Goal: Information Seeking & Learning: Learn about a topic

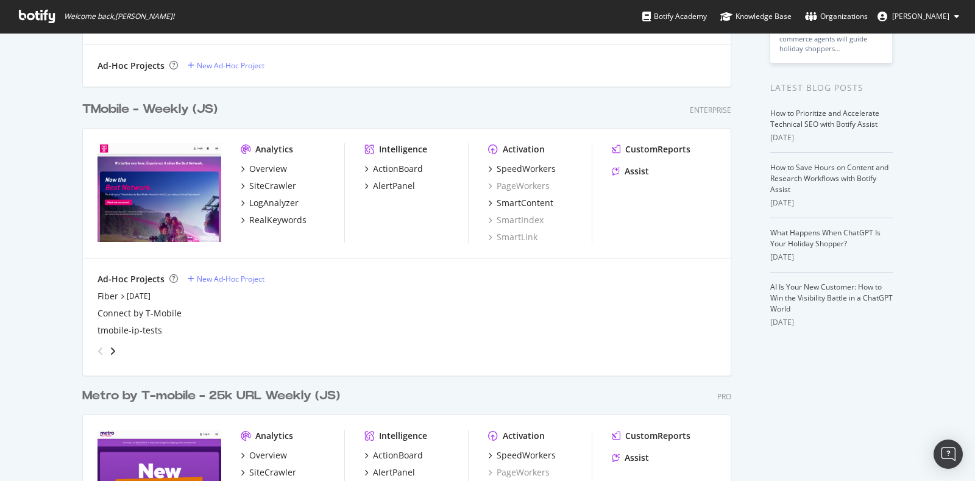
scroll to position [158, 0]
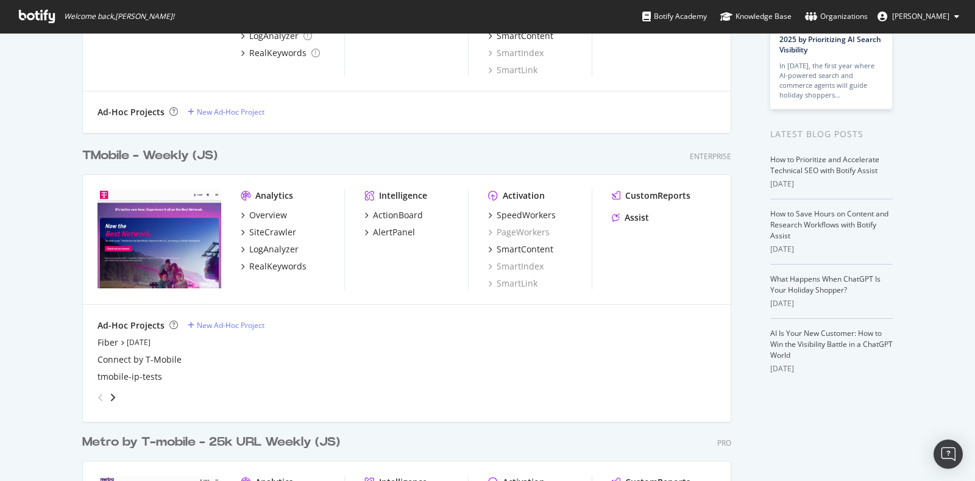
click at [190, 143] on div "TMobile - Weekly (JS) Enterprise Analytics Overview SiteCrawler LogAnalyzer Rea…" at bounding box center [411, 275] width 658 height 286
click at [190, 154] on div "TMobile - Weekly (JS)" at bounding box center [149, 156] width 135 height 18
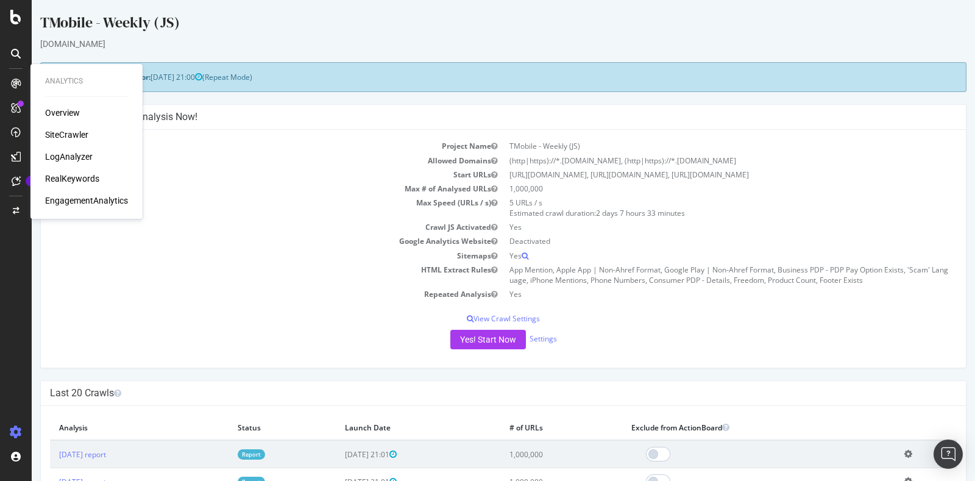
click at [77, 175] on div "RealKeywords" at bounding box center [72, 178] width 54 height 12
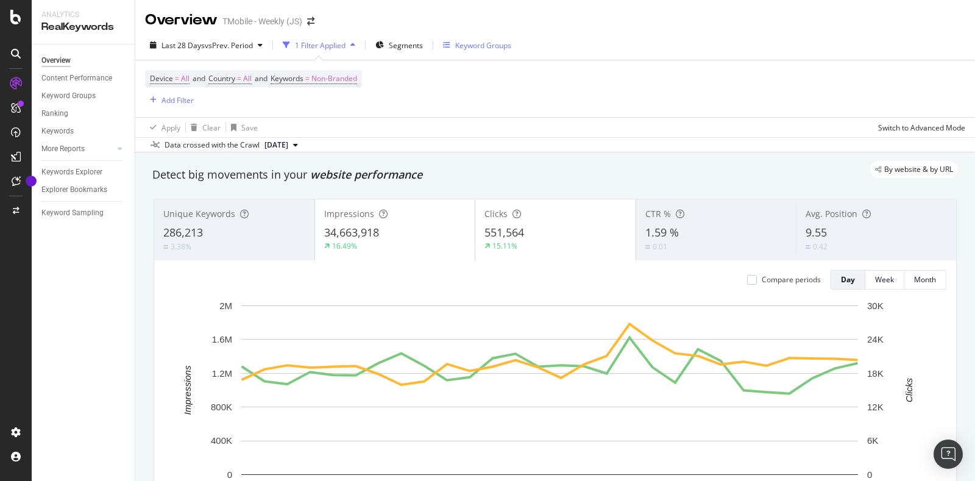
click at [485, 43] on div "Keyword Groups" at bounding box center [483, 45] width 56 height 10
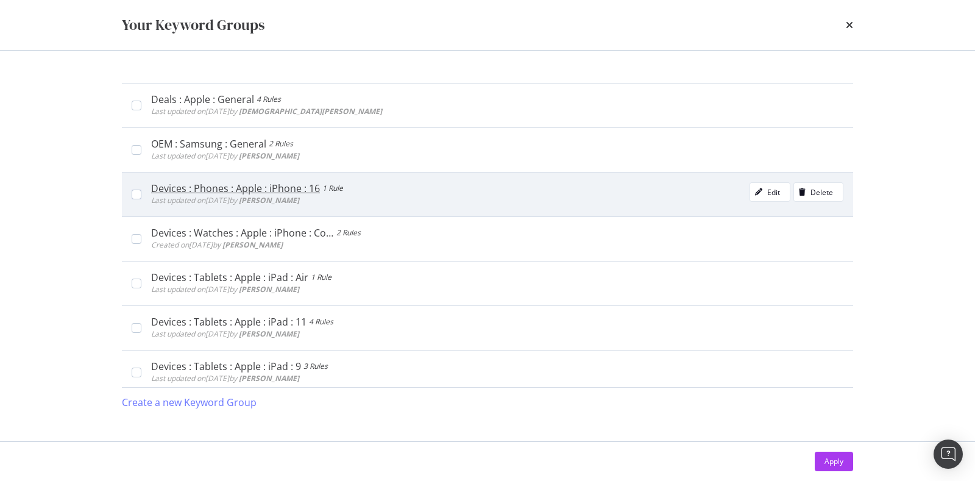
scroll to position [228, 0]
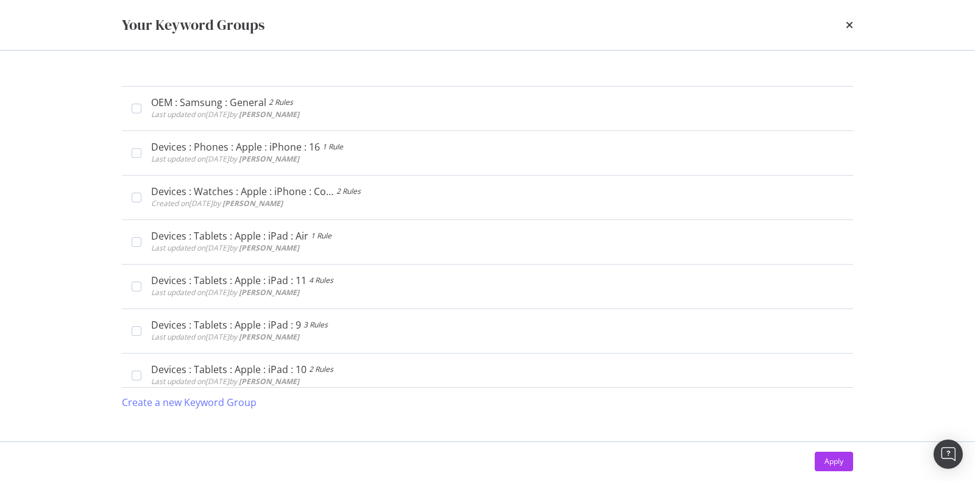
click at [920, 155] on div "Your Keyword Groups Devices : Phones : Apple : iPhone 17 1 Rule Last updated on…" at bounding box center [487, 240] width 975 height 481
drag, startPoint x: 850, startPoint y: 21, endPoint x: 841, endPoint y: 27, distance: 11.2
click at [851, 21] on icon "times" at bounding box center [848, 25] width 7 height 10
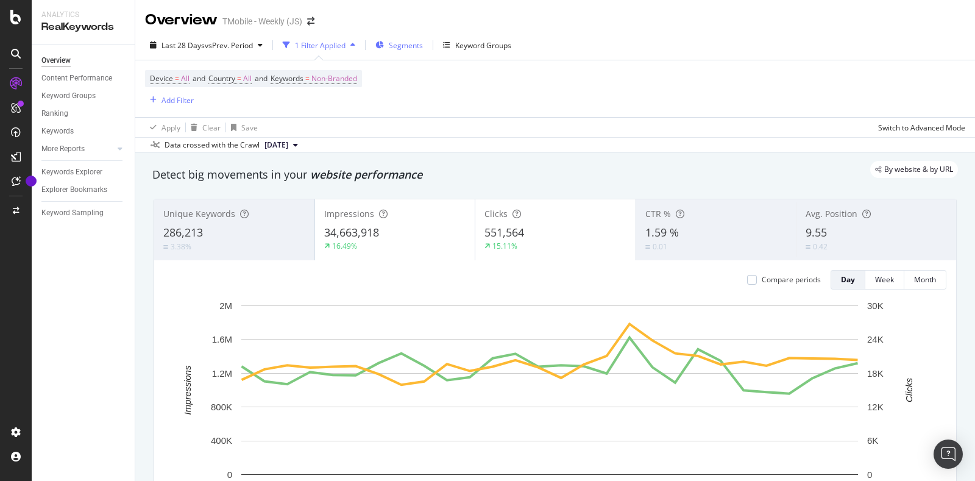
click at [415, 46] on span "Segments" at bounding box center [406, 45] width 34 height 10
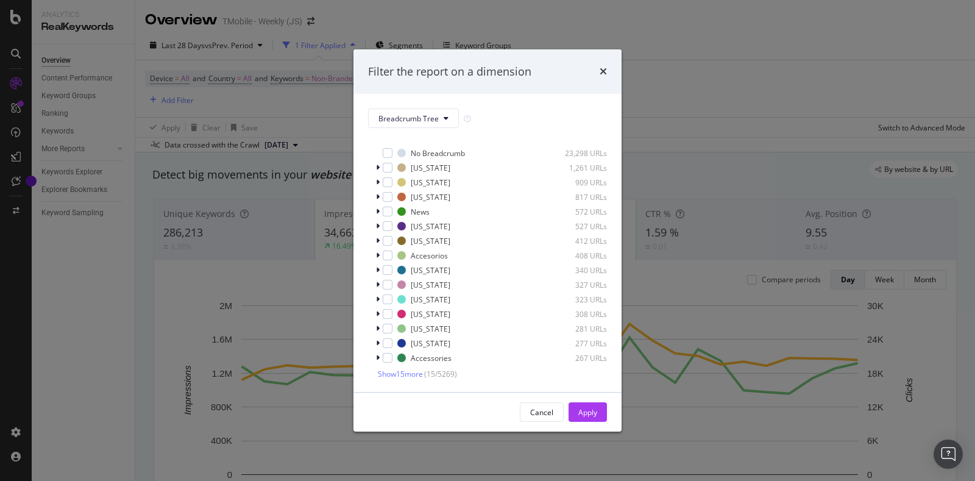
scroll to position [10, 0]
click at [411, 370] on span "Show 15 more" at bounding box center [400, 372] width 45 height 10
click at [439, 121] on button "Breadcrumb Tree" at bounding box center [413, 117] width 91 height 19
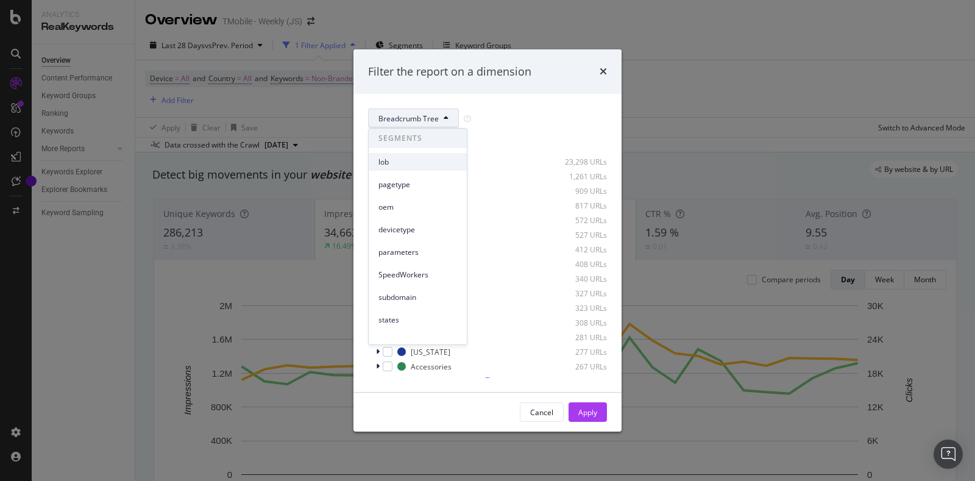
click at [409, 163] on span "lob" at bounding box center [417, 162] width 79 height 11
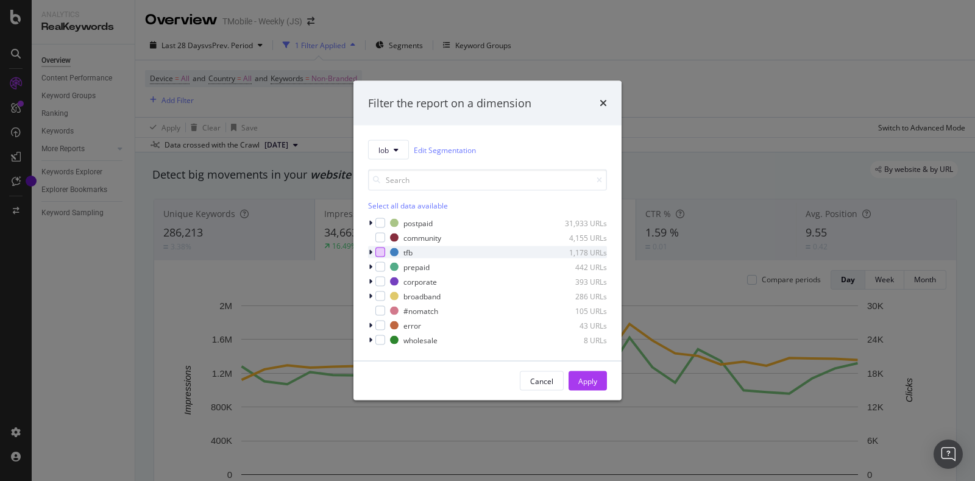
click at [381, 252] on div "modal" at bounding box center [380, 252] width 10 height 10
click at [369, 254] on icon "modal" at bounding box center [370, 252] width 4 height 7
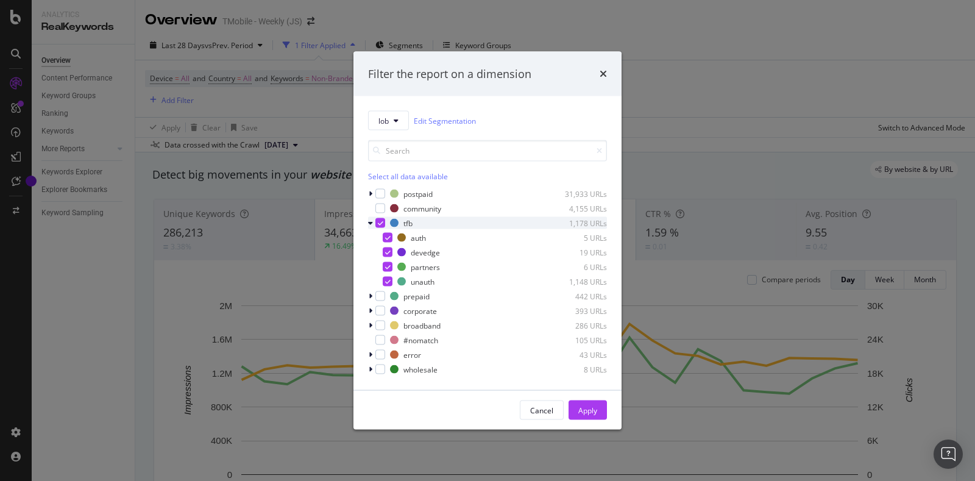
click at [370, 217] on div "modal" at bounding box center [371, 223] width 7 height 12
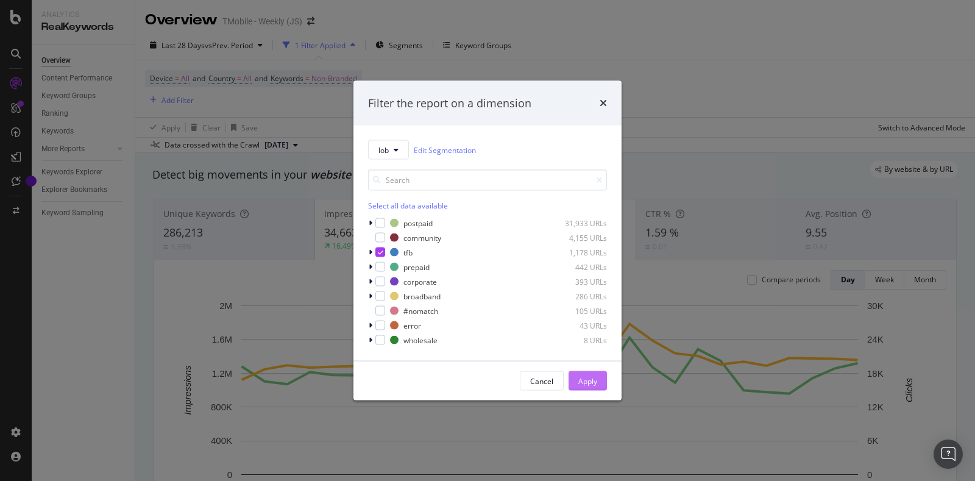
click at [587, 376] on div "Apply" at bounding box center [587, 380] width 19 height 10
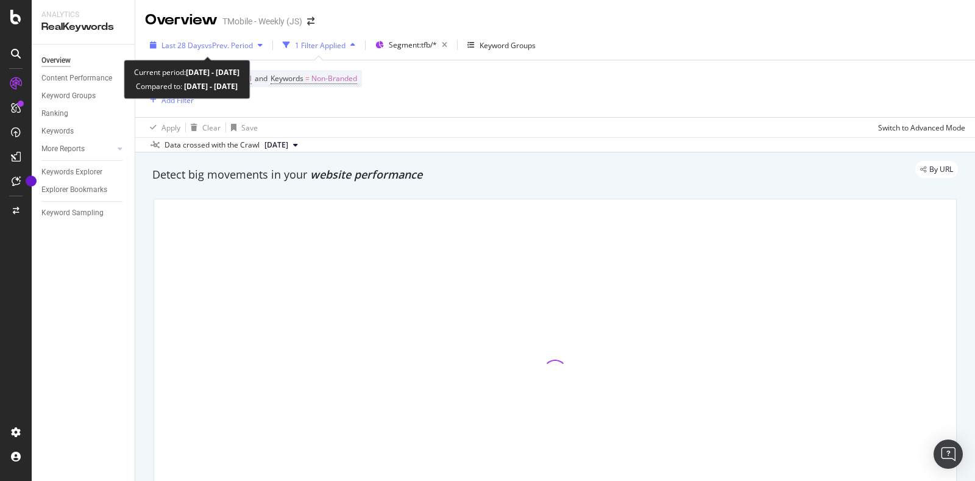
click at [230, 43] on span "vs Prev. Period" at bounding box center [229, 45] width 48 height 10
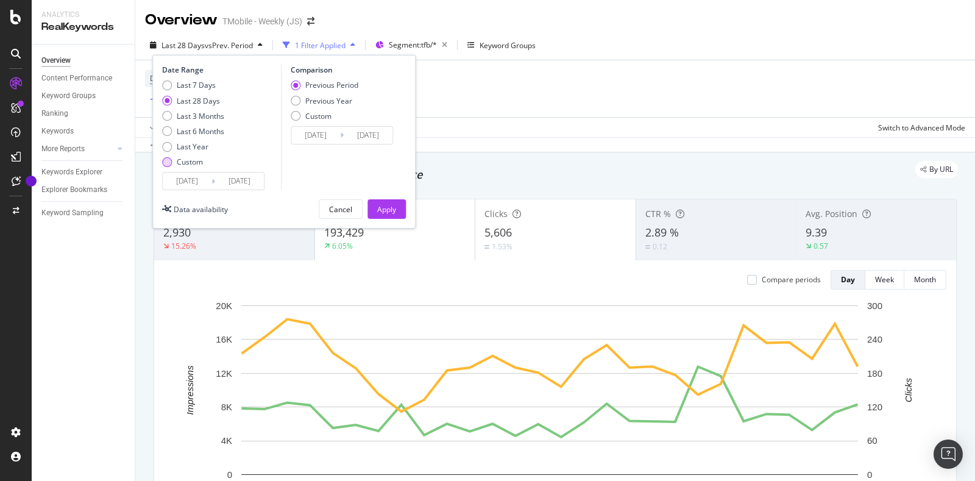
click at [183, 163] on div "Custom" at bounding box center [190, 162] width 26 height 10
click at [204, 181] on input "[DATE]" at bounding box center [187, 180] width 49 height 17
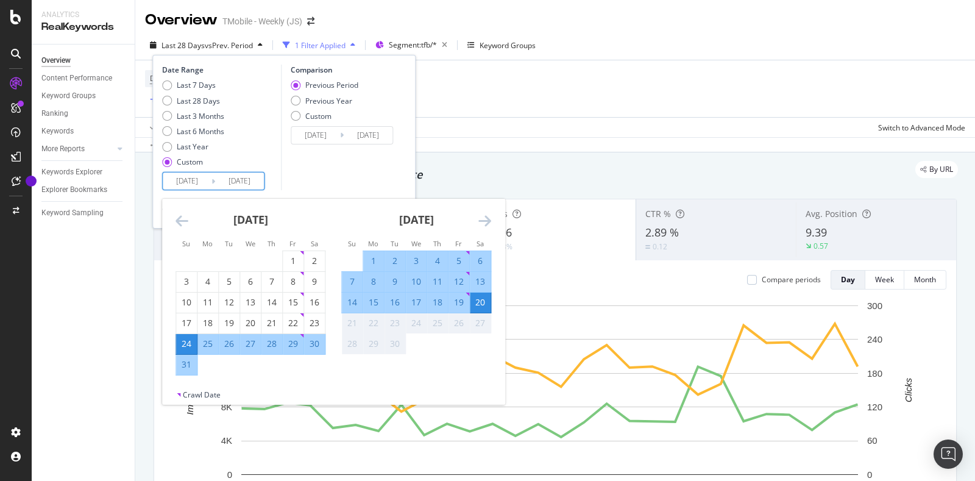
click at [175, 224] on icon "Move backward to switch to the previous month." at bounding box center [181, 220] width 13 height 15
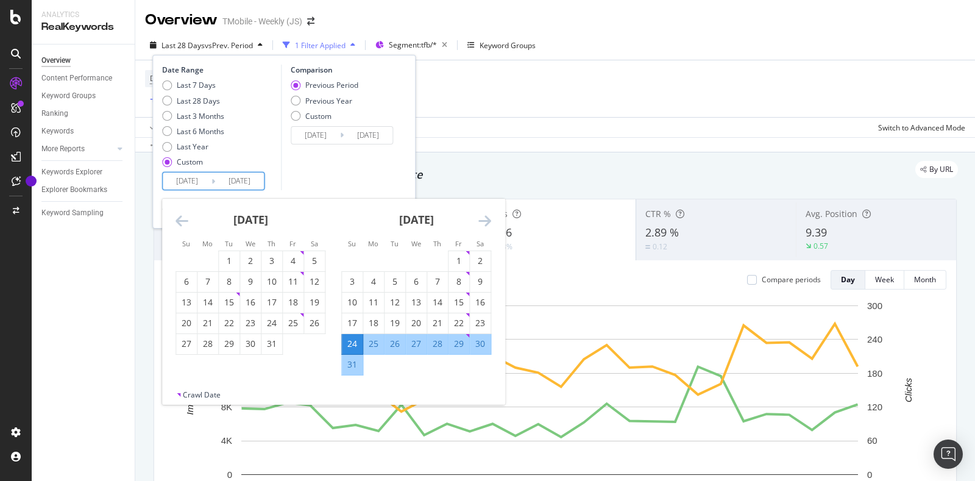
click at [176, 224] on icon "Move backward to switch to the previous month." at bounding box center [181, 220] width 13 height 15
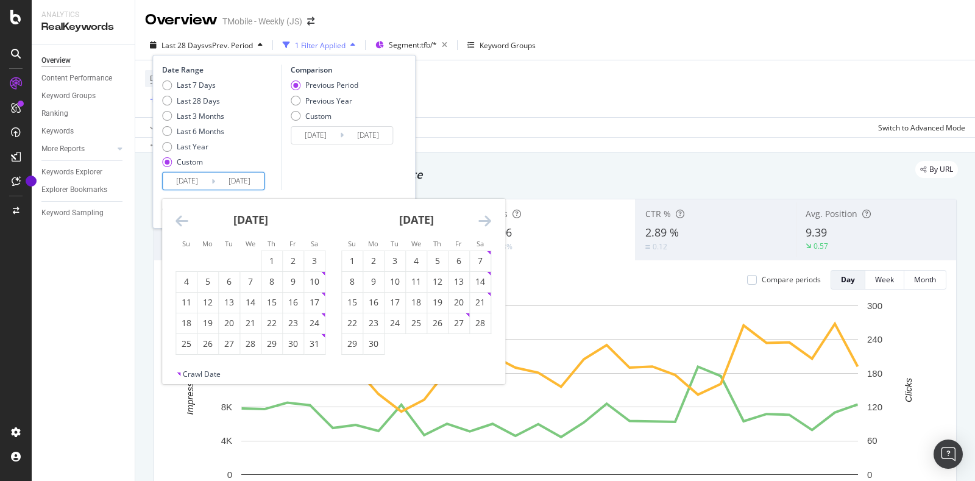
click at [176, 224] on icon "Move backward to switch to the previous month." at bounding box center [181, 220] width 13 height 15
click at [257, 257] on div "1" at bounding box center [250, 261] width 21 height 12
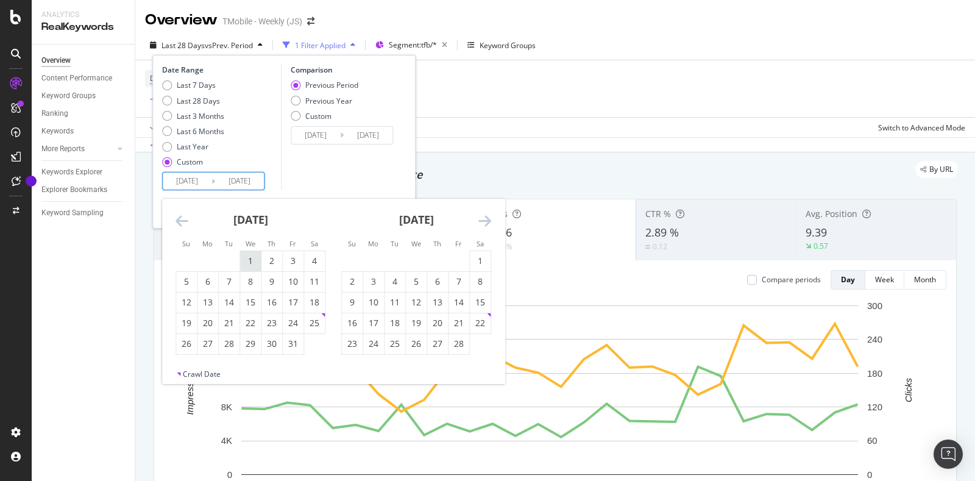
type input "[DATE]"
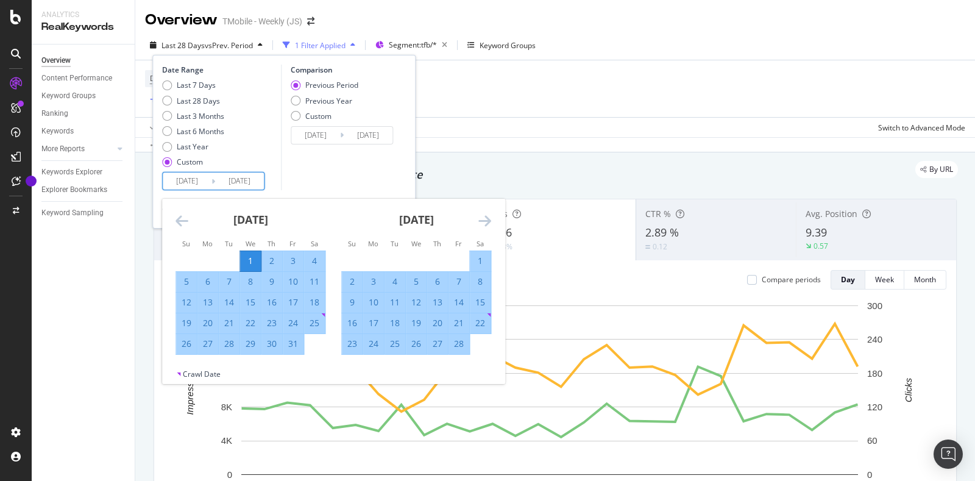
click at [488, 214] on icon "Move forward to switch to the next month." at bounding box center [484, 220] width 13 height 15
click at [492, 214] on div "[DATE] 1 2 3 4 5 6 7 8 9 10 11 12 13 14 15 16 17 18 19 20 21 22 23 24 25 26 27 …" at bounding box center [416, 287] width 166 height 177
click at [493, 219] on div "[DATE] 1 2 3 4 5 6 7 8 9 10 11 12 13 14 15 16 17 18 19 20 21 22 23 24 25 26 27 …" at bounding box center [416, 287] width 166 height 177
click at [482, 217] on icon "Move forward to switch to the next month." at bounding box center [484, 220] width 13 height 15
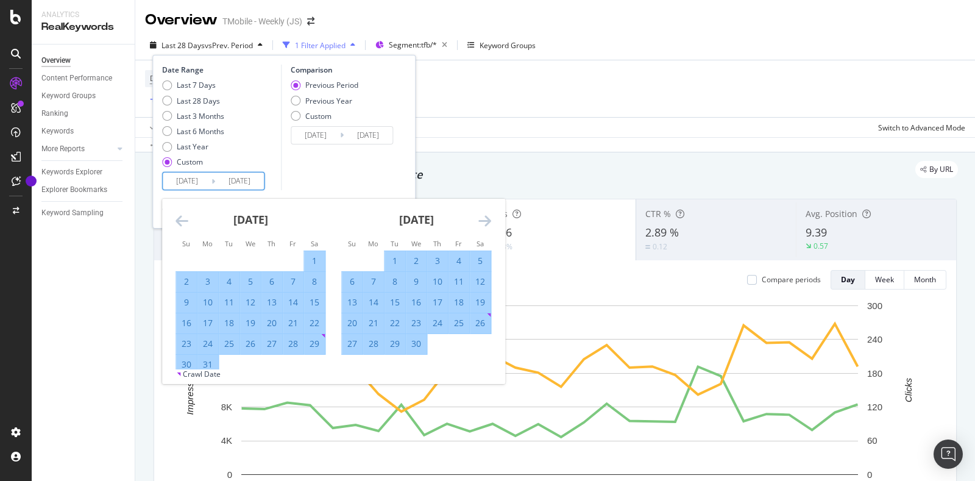
click at [485, 217] on icon "Move forward to switch to the next month." at bounding box center [484, 220] width 13 height 15
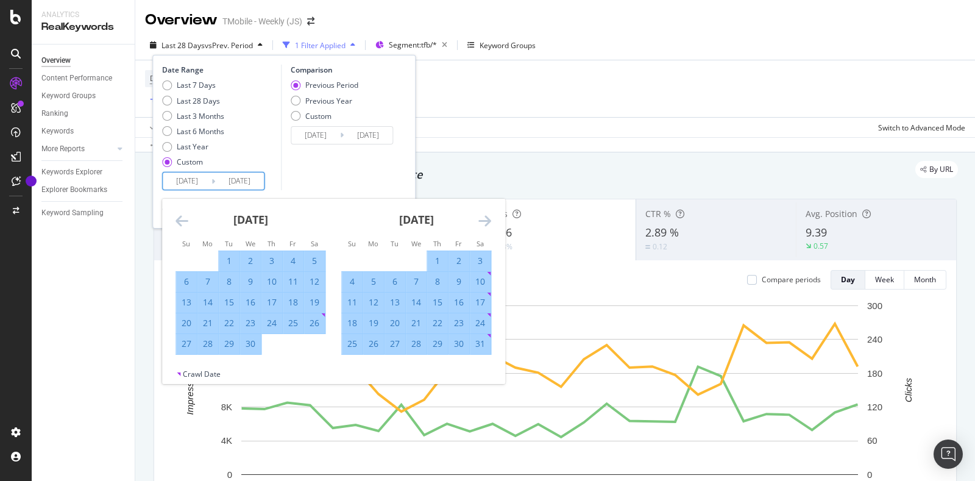
click at [486, 218] on icon "Move forward to switch to the next month." at bounding box center [484, 220] width 13 height 15
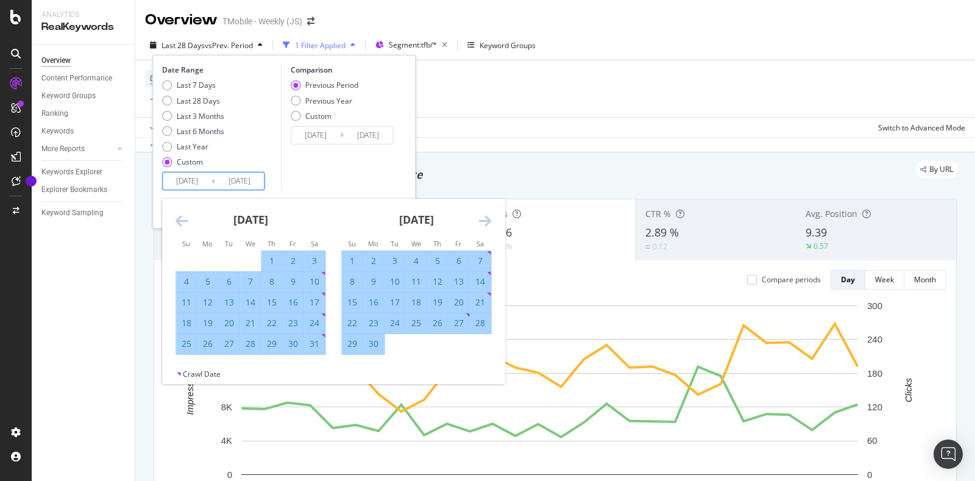
click at [372, 342] on div "30" at bounding box center [373, 343] width 21 height 12
type input "[DATE]"
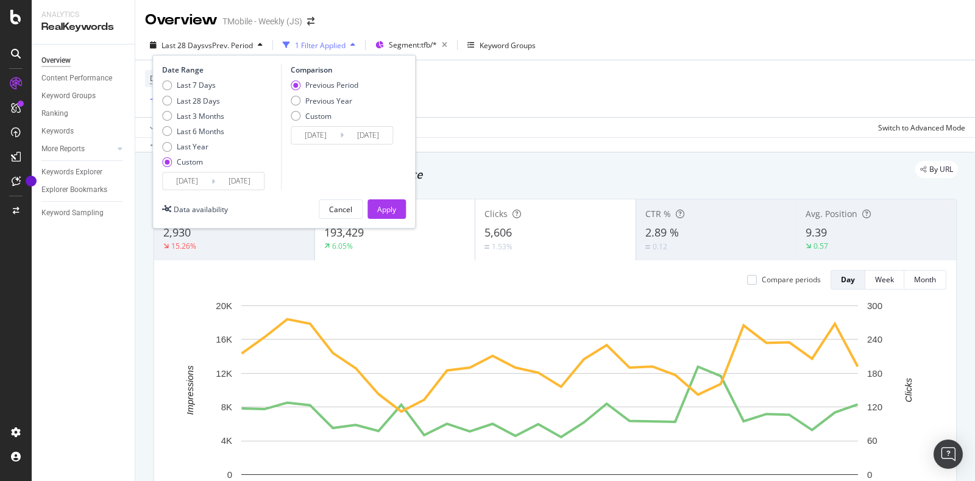
click at [325, 91] on div "Previous Period Previous Year Custom" at bounding box center [325, 103] width 68 height 46
click at [326, 100] on div "Previous Year" at bounding box center [328, 101] width 47 height 10
type input "[DATE]"
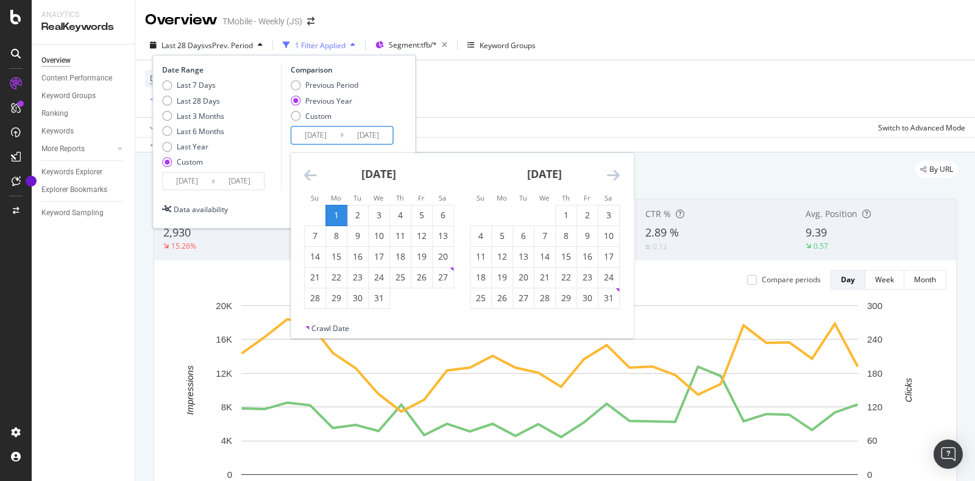
click at [353, 136] on input "[DATE]" at bounding box center [368, 135] width 49 height 17
click at [303, 166] on div "[DATE] 1 2 3 4 5 6 7 8 9 10 11 12 13 14 15 16 17 18 19 20 21 22 23 24 25 26 27 …" at bounding box center [379, 231] width 166 height 156
click at [312, 178] on icon "Move backward to switch to the previous month." at bounding box center [310, 174] width 13 height 15
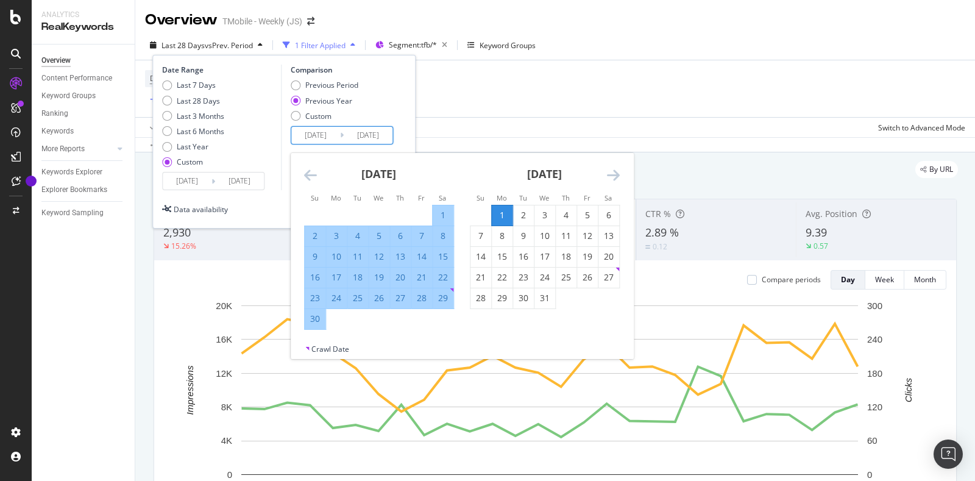
click at [312, 178] on icon "Move backward to switch to the previous month." at bounding box center [310, 174] width 13 height 15
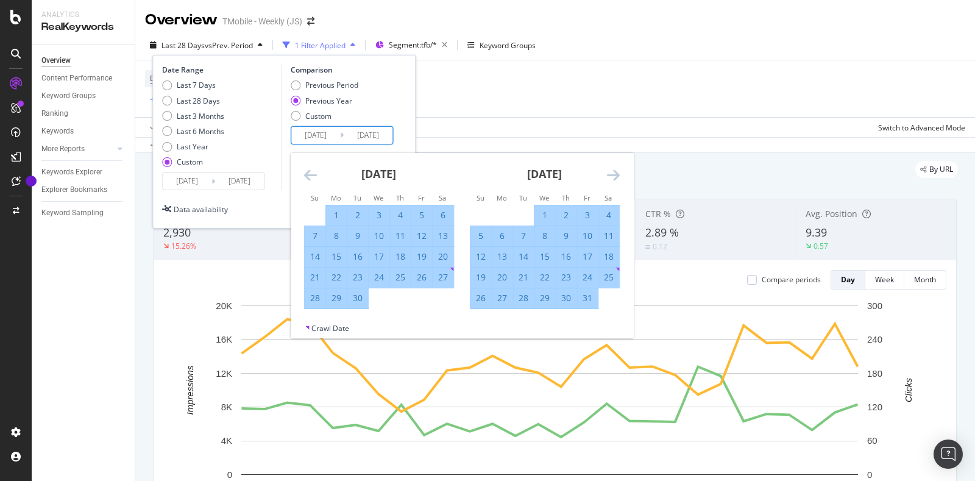
click at [312, 178] on icon "Move backward to switch to the previous month." at bounding box center [310, 174] width 13 height 15
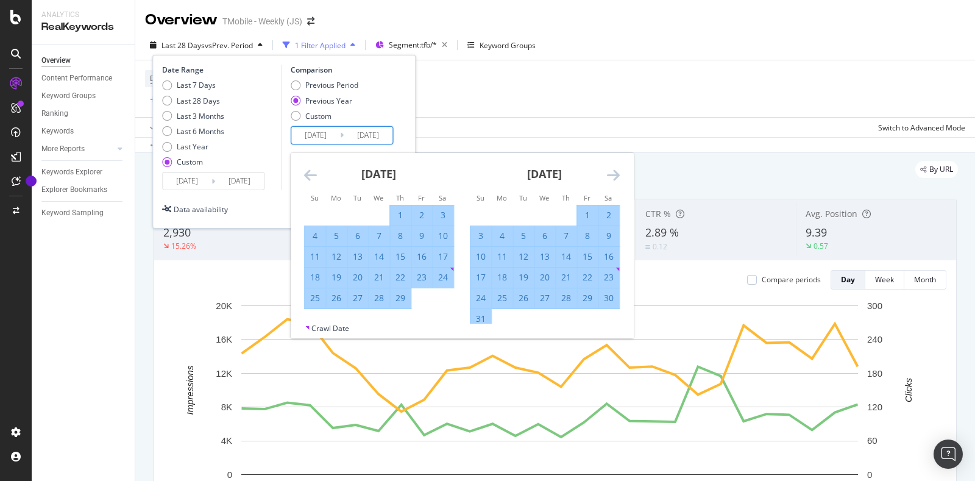
click at [312, 178] on icon "Move backward to switch to the previous month." at bounding box center [310, 174] width 13 height 15
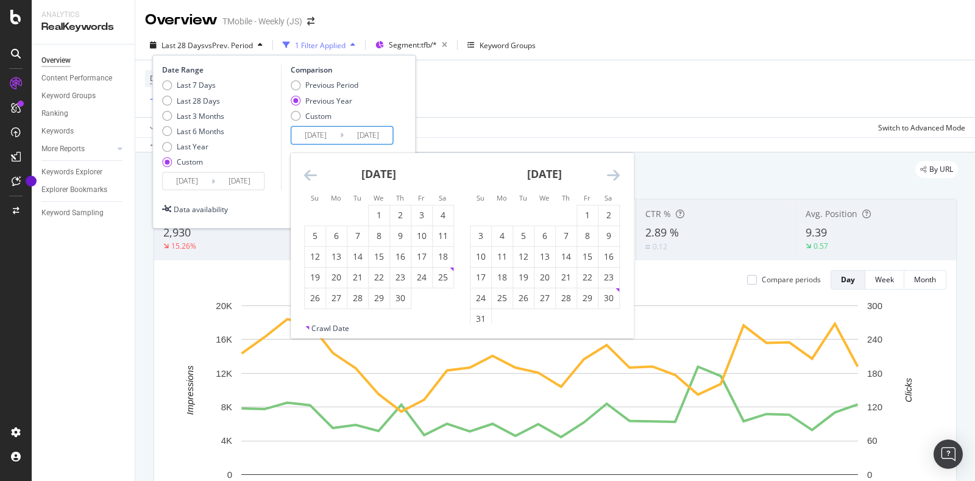
click at [613, 175] on icon "Move forward to switch to the next month." at bounding box center [613, 174] width 13 height 15
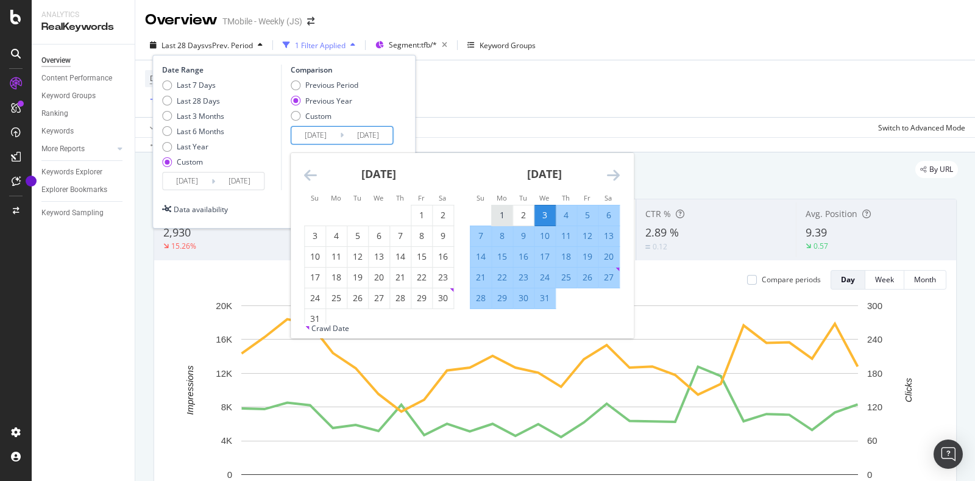
click at [499, 214] on div "1" at bounding box center [502, 215] width 21 height 12
type input "[DATE]"
click at [615, 175] on icon "Move forward to switch to the next month." at bounding box center [613, 174] width 13 height 15
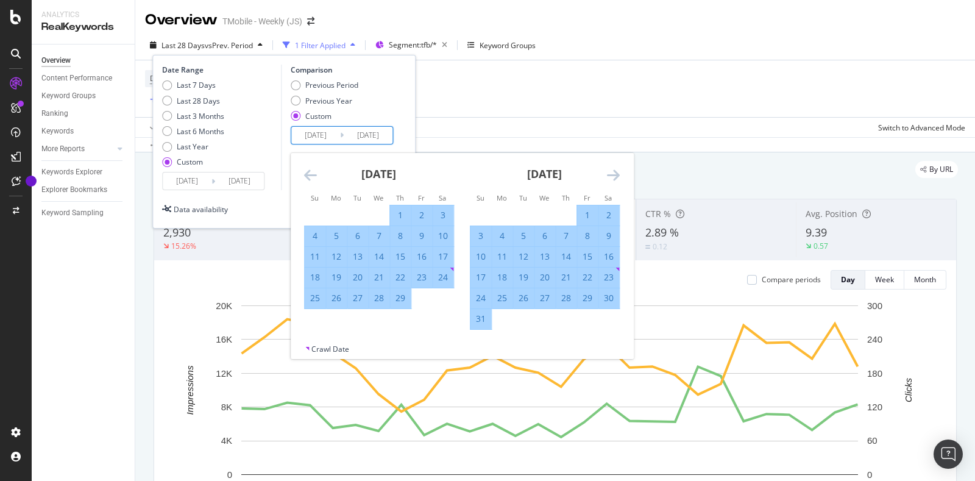
click at [615, 175] on icon "Move forward to switch to the next month." at bounding box center [613, 174] width 13 height 15
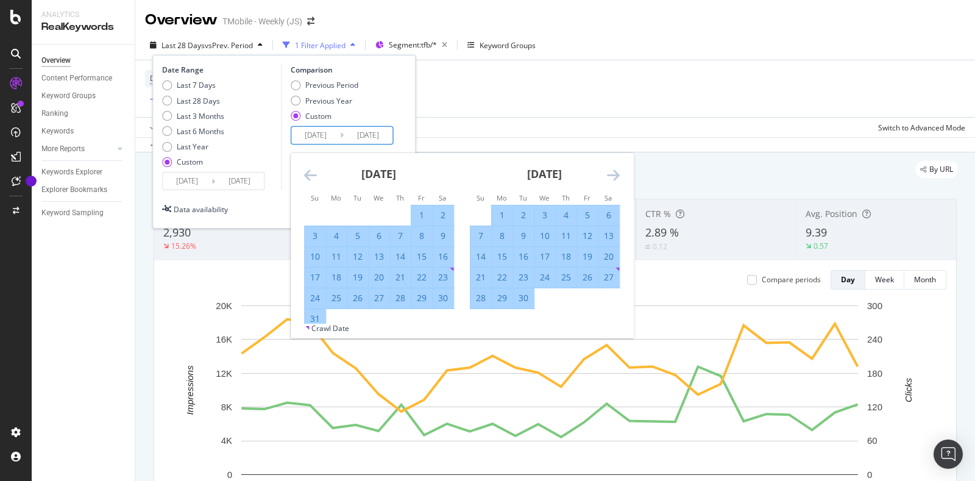
click at [615, 175] on icon "Move forward to switch to the next month." at bounding box center [613, 174] width 13 height 15
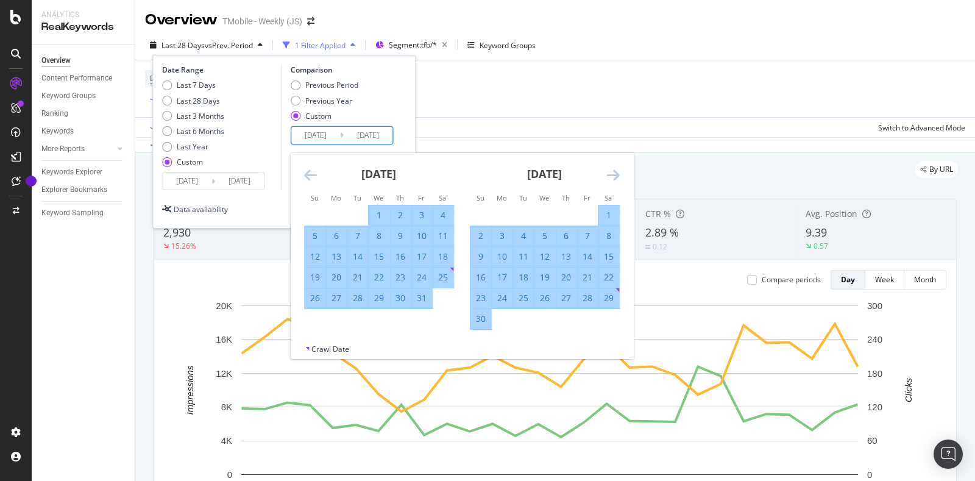
click at [615, 175] on icon "Move forward to switch to the next month." at bounding box center [613, 174] width 13 height 15
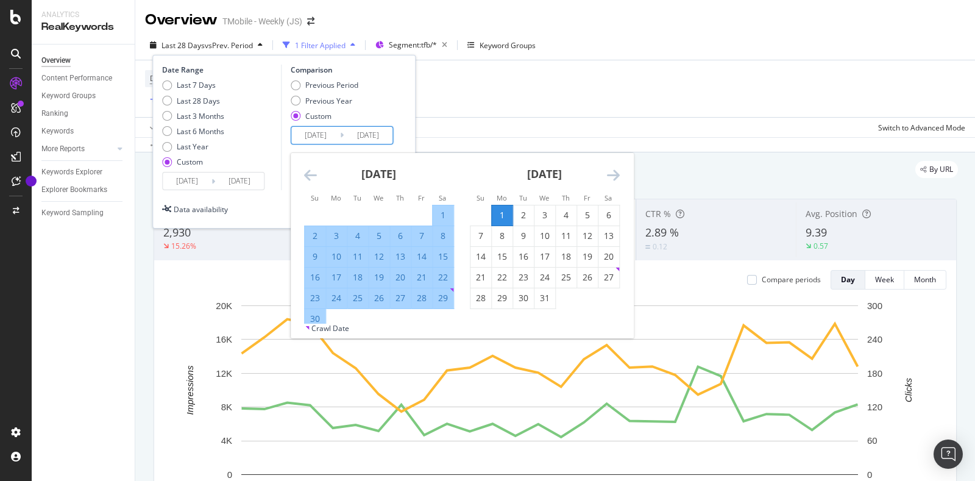
click at [312, 318] on div "30" at bounding box center [315, 318] width 21 height 12
type input "[DATE]"
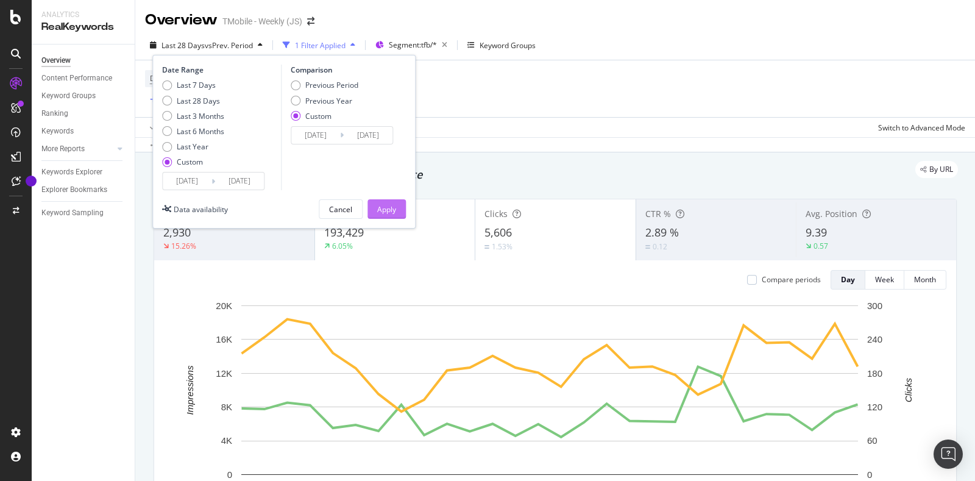
click at [398, 210] on button "Apply" at bounding box center [386, 208] width 38 height 19
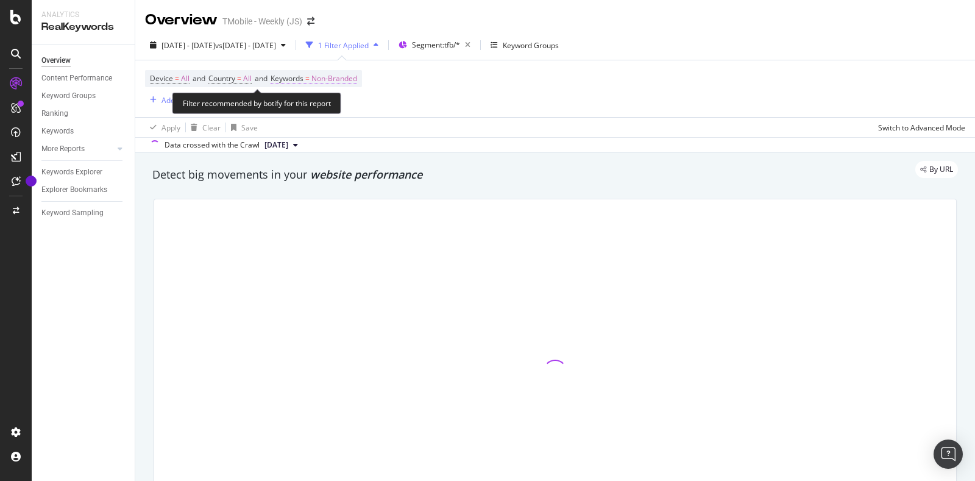
click at [339, 80] on span "Non-Branded" at bounding box center [334, 78] width 46 height 17
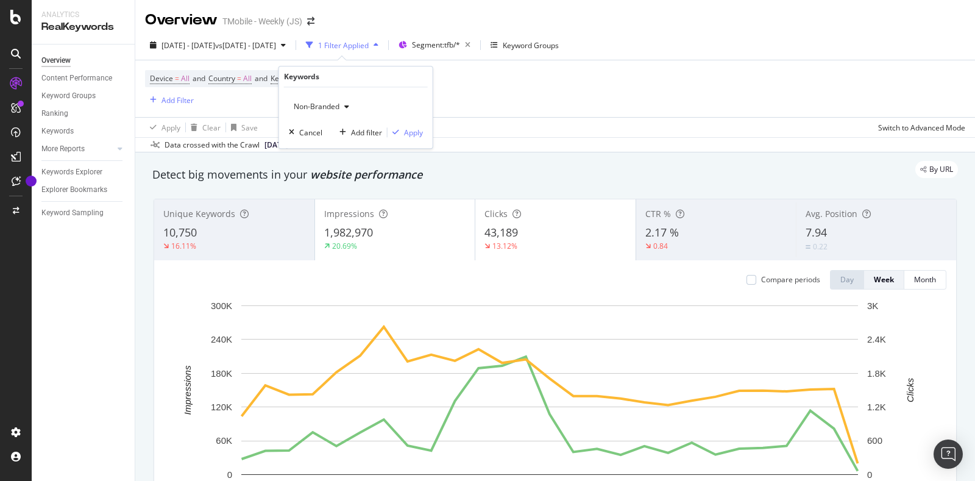
click at [332, 103] on span "Non-Branded" at bounding box center [314, 106] width 51 height 10
click at [481, 99] on div "Device = All and Country = All and Keywords = Non-Branded Add Filter" at bounding box center [555, 88] width 820 height 57
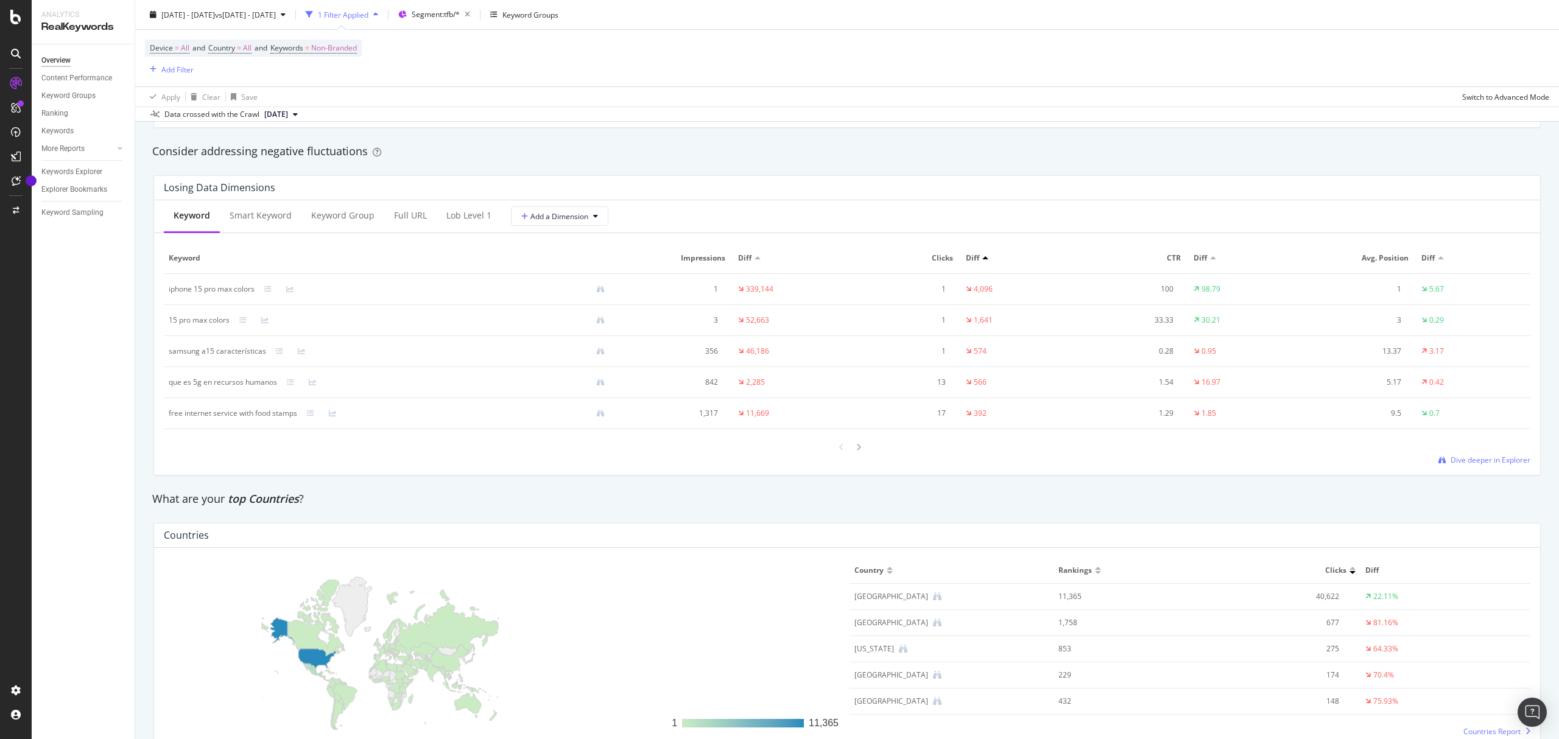
scroll to position [1379, 0]
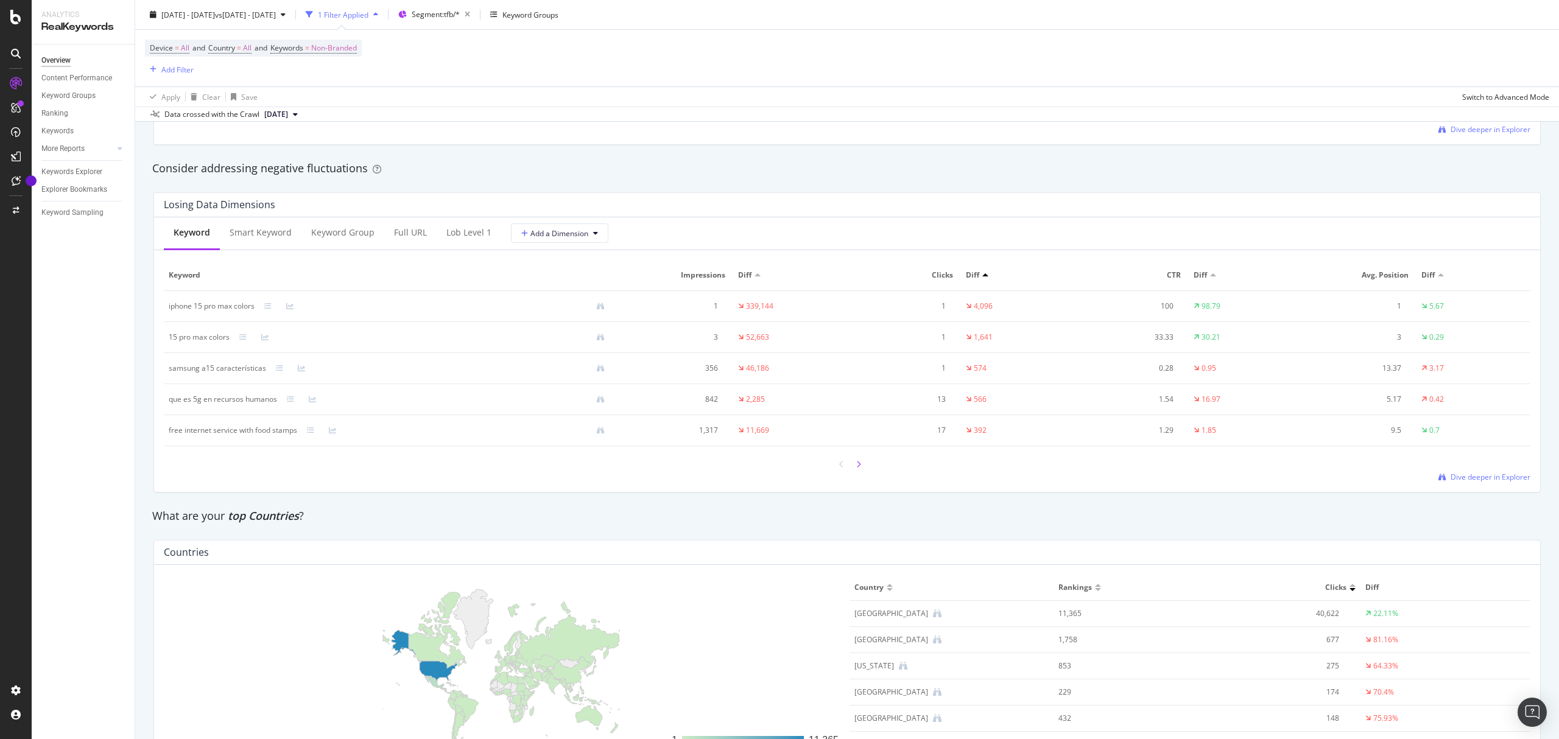
click at [856, 473] on div at bounding box center [858, 464] width 11 height 16
click at [856, 473] on div at bounding box center [858, 465] width 11 height 16
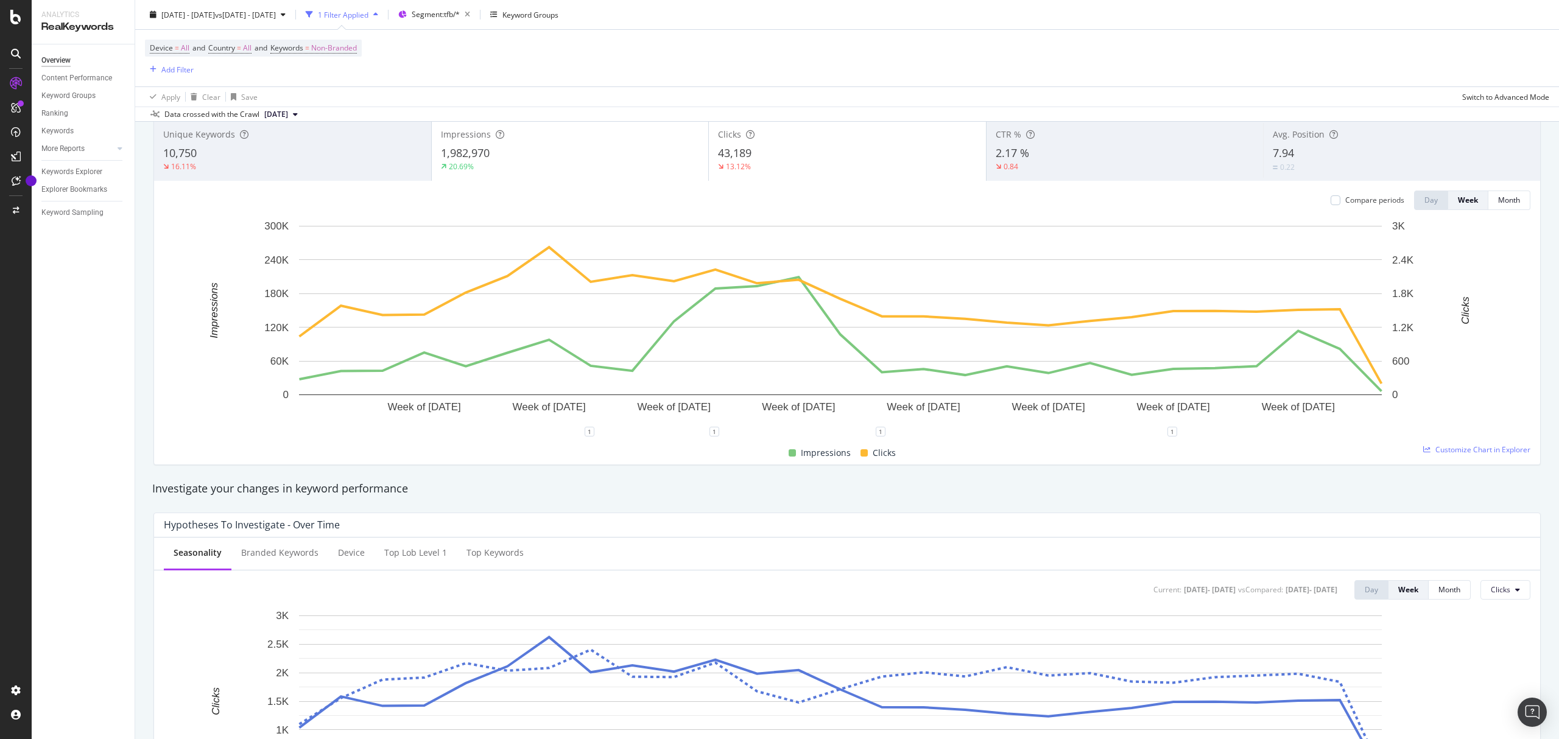
scroll to position [0, 0]
